Goal: Information Seeking & Learning: Learn about a topic

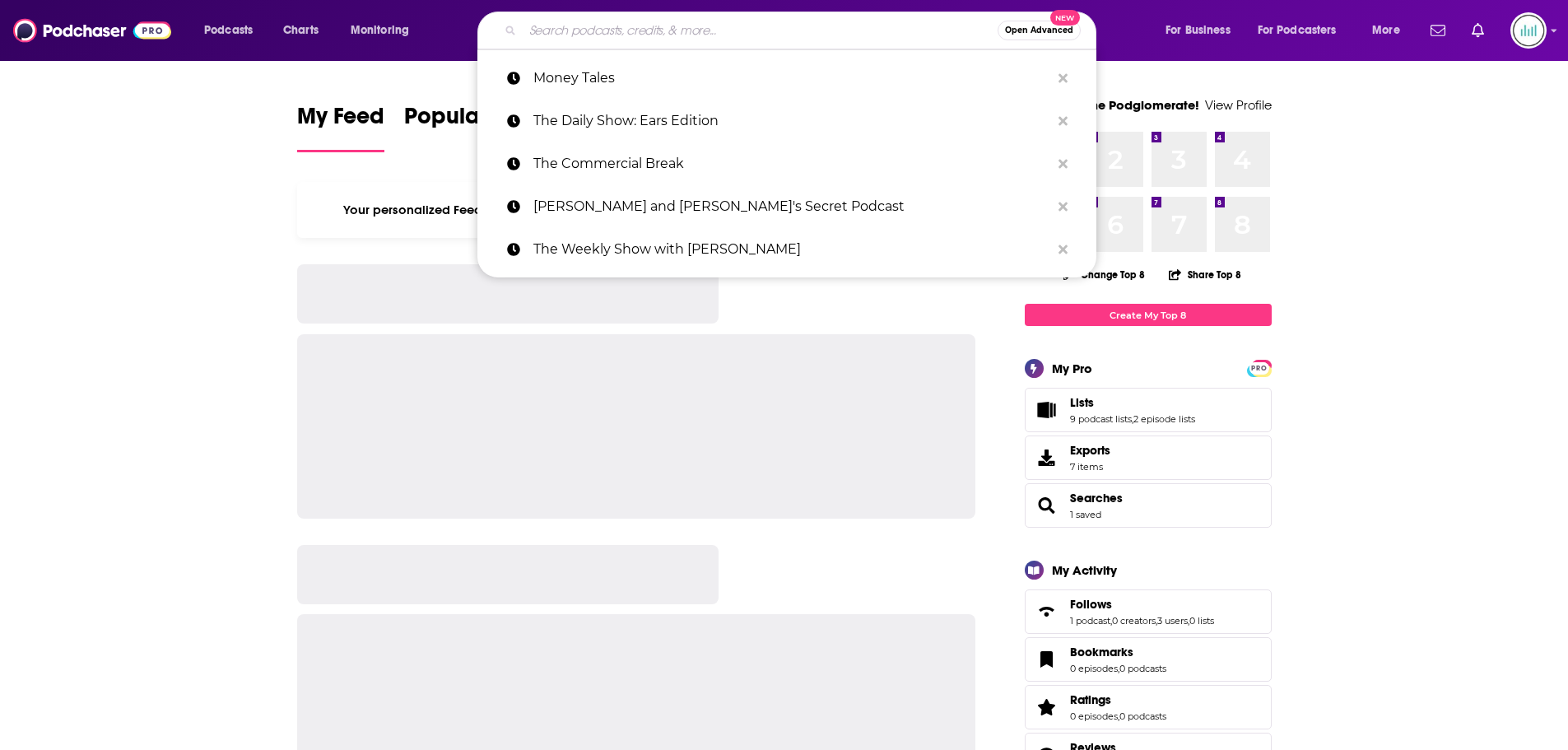
click at [563, 37] on input "Search podcasts, credits, & more..." at bounding box center [759, 31] width 475 height 26
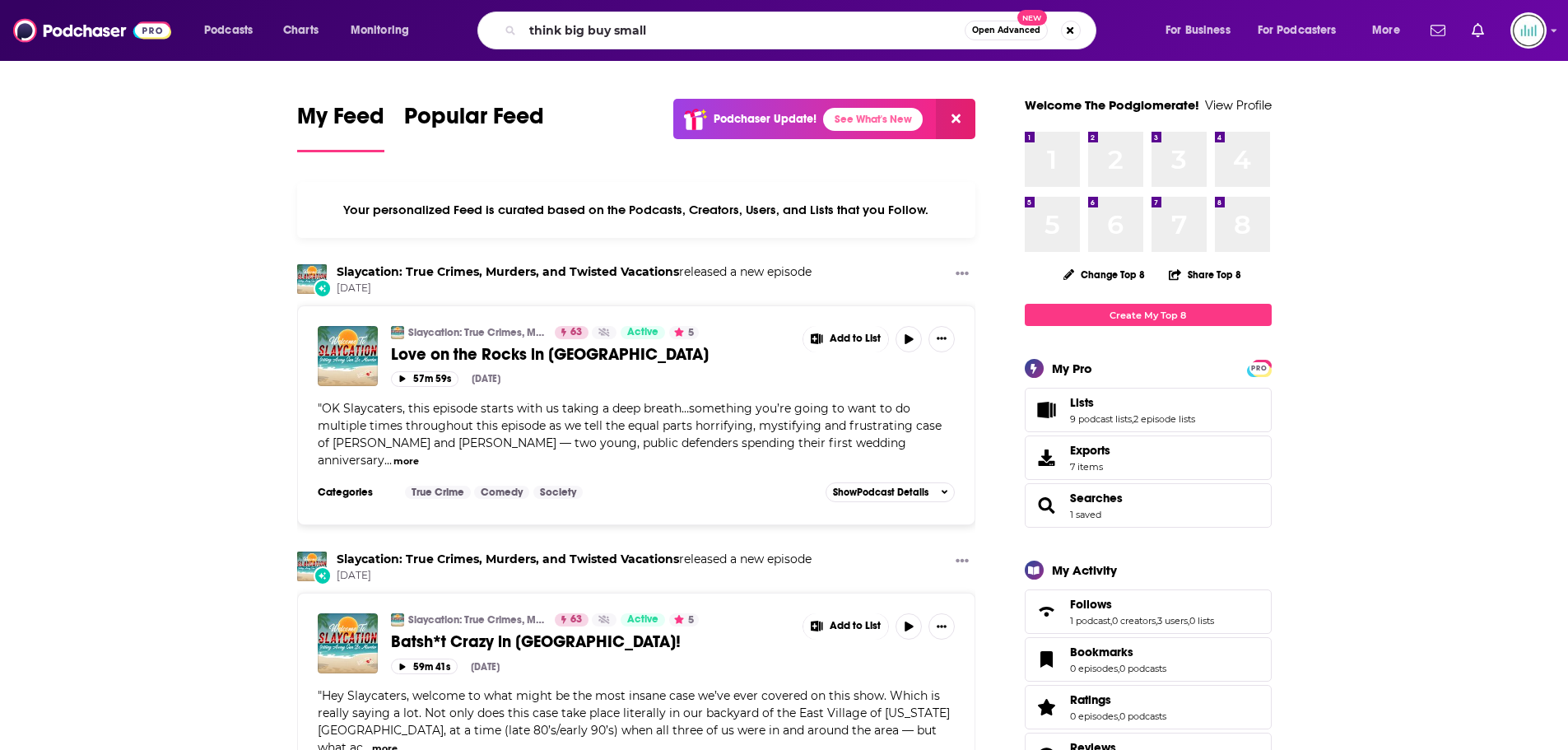
type input "think big buy small"
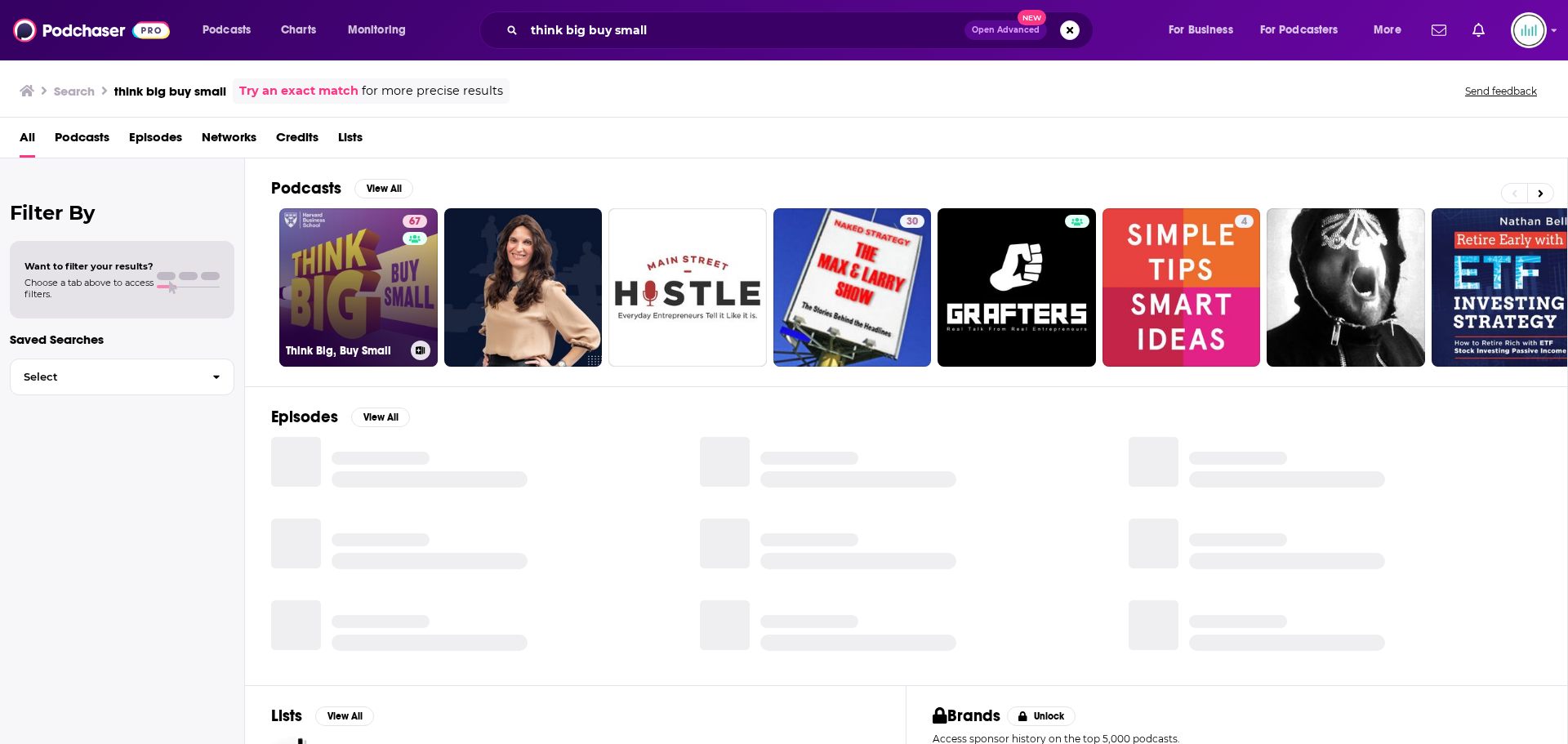
click at [382, 296] on link "67 Think Big, Buy Small" at bounding box center [358, 287] width 159 height 159
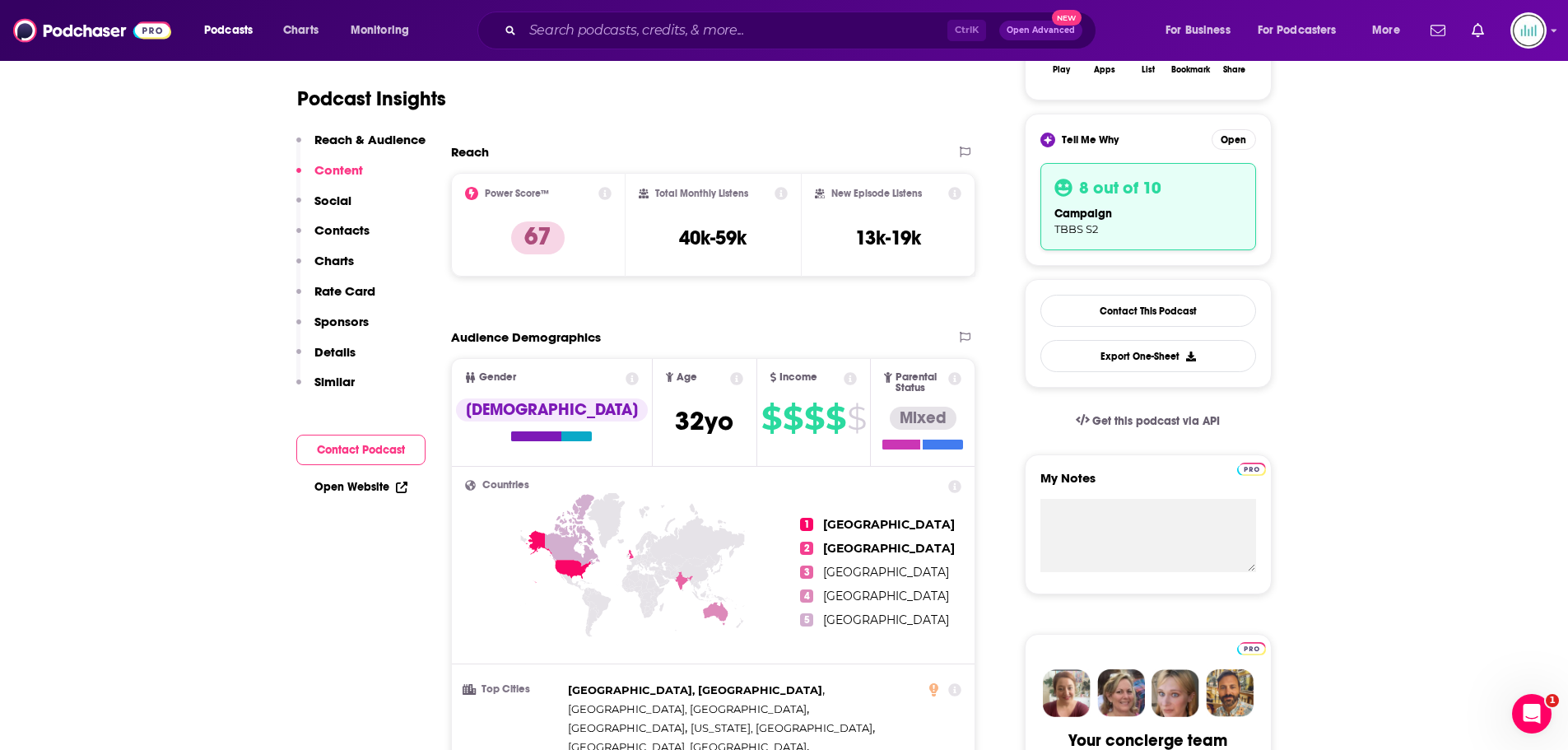
scroll to position [329, 0]
